Goal: Transaction & Acquisition: Purchase product/service

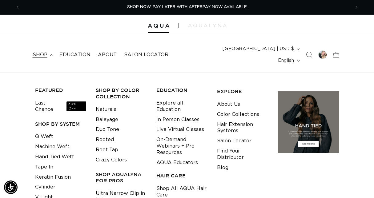
scroll to position [0, 660]
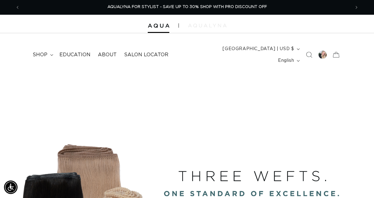
click at [196, 25] on img at bounding box center [207, 26] width 38 height 4
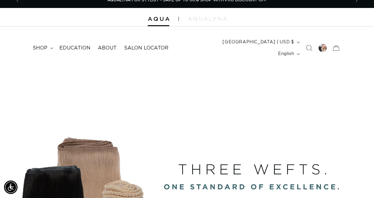
scroll to position [7, 0]
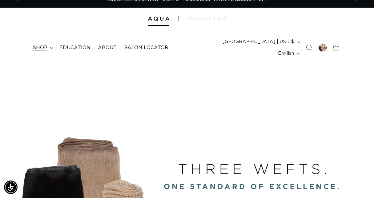
click at [40, 45] on span "shop" at bounding box center [40, 48] width 15 height 6
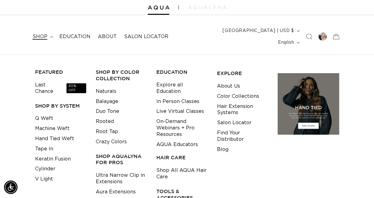
scroll to position [18, 0]
click at [49, 80] on link "Last Chance 30% OFF" at bounding box center [60, 88] width 51 height 17
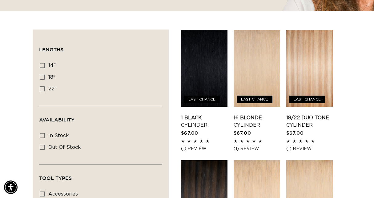
scroll to position [201, 0]
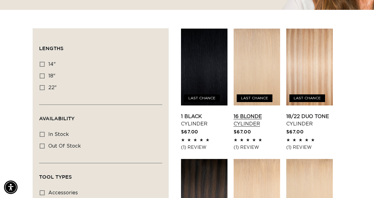
click at [245, 113] on link "16 Blonde Cylinder" at bounding box center [256, 120] width 46 height 15
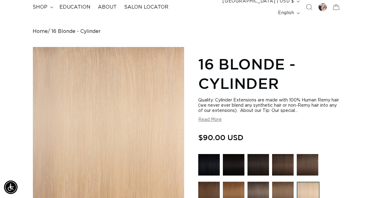
click at [217, 117] on button "Read More" at bounding box center [209, 119] width 23 height 5
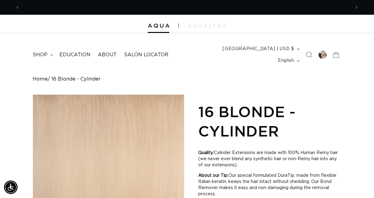
scroll to position [0, 330]
click at [17, 8] on icon "Previous announcement" at bounding box center [18, 7] width 2 height 3
click at [18, 7] on icon "Previous announcement" at bounding box center [18, 7] width 2 height 7
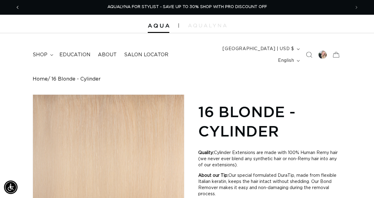
click at [17, 7] on icon "Previous announcement" at bounding box center [18, 7] width 2 height 3
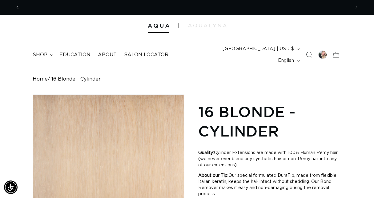
scroll to position [0, 330]
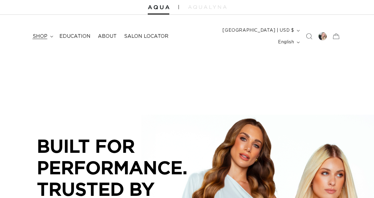
click at [50, 33] on summary "shop" at bounding box center [42, 37] width 27 height 14
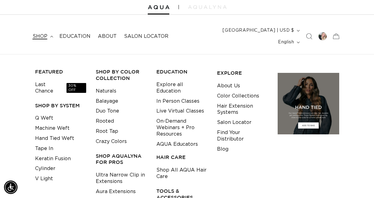
scroll to position [0, 330]
click at [42, 80] on link "Last Chance 30% OFF" at bounding box center [60, 88] width 51 height 17
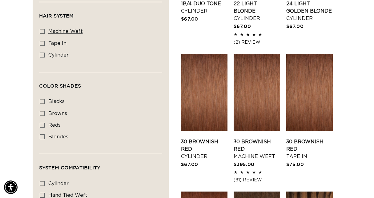
click at [45, 26] on label "machine weft machine weft (2 products)" at bounding box center [99, 32] width 118 height 12
click at [45, 29] on input "machine weft machine weft (2 products)" at bounding box center [42, 31] width 5 height 5
checkbox input "true"
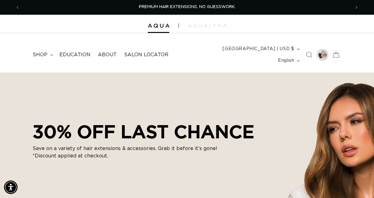
click at [321, 50] on div at bounding box center [322, 54] width 9 height 9
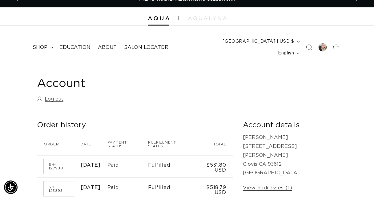
scroll to position [0, 330]
click at [38, 44] on span "shop" at bounding box center [40, 47] width 15 height 6
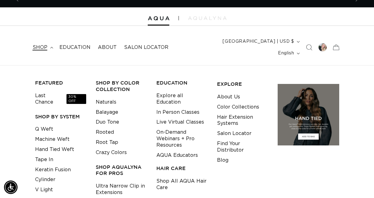
scroll to position [0, 660]
click at [120, 164] on h3 "Shop AquaLyna for Pros" at bounding box center [121, 170] width 51 height 13
click at [107, 164] on h3 "Shop AquaLyna for Pros" at bounding box center [121, 170] width 51 height 13
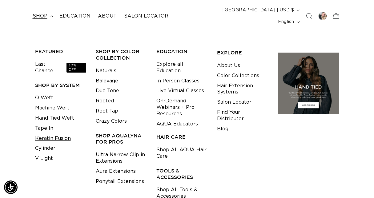
scroll to position [0, 660]
click at [43, 93] on link "Q Weft" at bounding box center [44, 98] width 18 height 10
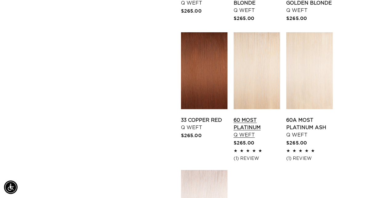
click at [254, 117] on link "60 Most Platinum Q Weft" at bounding box center [256, 128] width 46 height 22
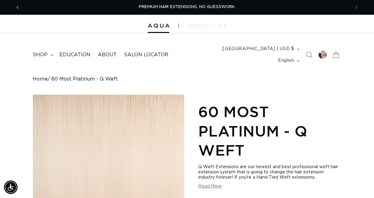
click at [17, 8] on icon "Previous announcement" at bounding box center [18, 7] width 2 height 7
